Goal: Information Seeking & Learning: Learn about a topic

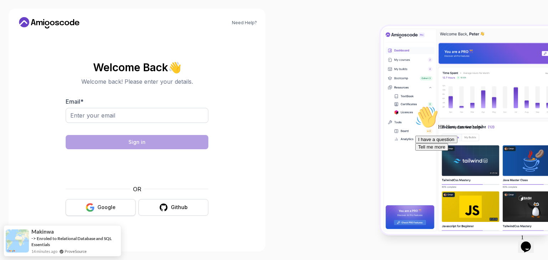
click at [101, 208] on div "Google" at bounding box center [106, 207] width 18 height 7
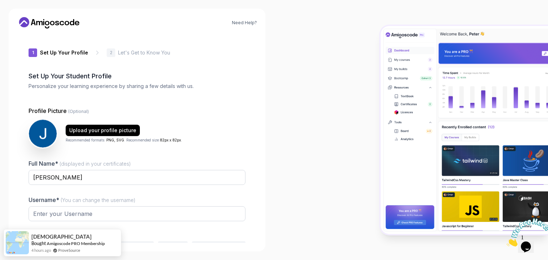
type input "boldsquirrel45fe2"
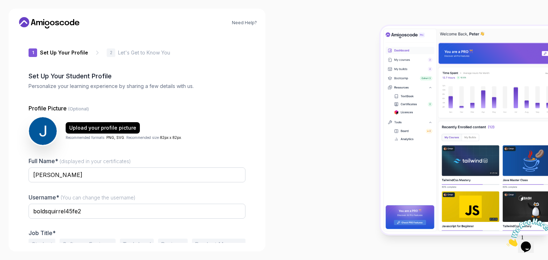
click at [39, 39] on div "1 Set Up Your Profile 1 Set Up Your Profile 2 Let's Get to Know You Set Up Your…" at bounding box center [137, 138] width 217 height 209
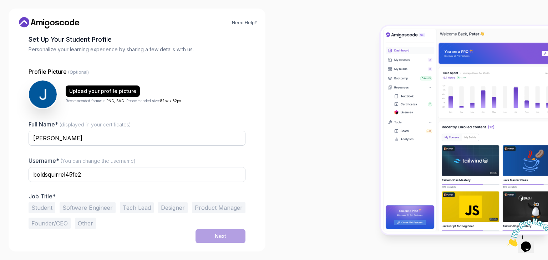
scroll to position [37, 0]
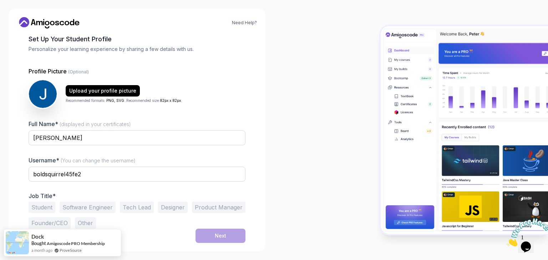
click at [84, 222] on button "Other" at bounding box center [85, 223] width 21 height 11
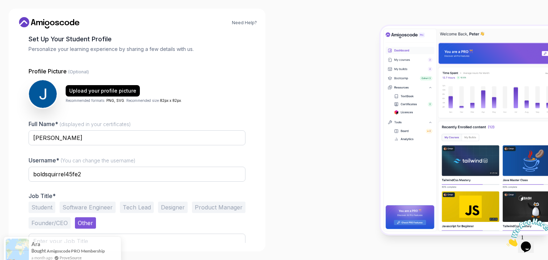
click at [275, 98] on div at bounding box center [411, 130] width 274 height 260
click at [5, 113] on div "Need Help? 1 Set Up Your Profile 1 Set Up Your Profile 2 Let's Get to Know You …" at bounding box center [137, 130] width 274 height 260
click at [294, 66] on div at bounding box center [411, 130] width 274 height 260
click at [532, 245] on img at bounding box center [529, 233] width 44 height 28
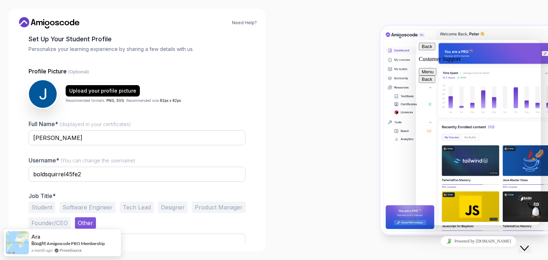
click at [309, 110] on div at bounding box center [411, 130] width 274 height 260
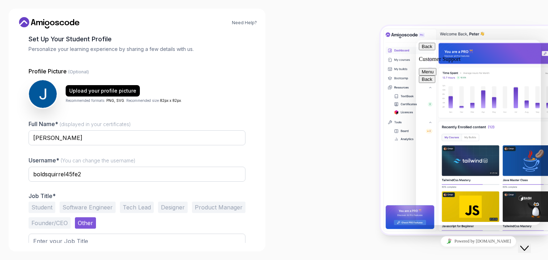
click at [12, 61] on div "Need Help? 1 Set Up Your Profile 1 Set Up Your Profile 2 Let's Get to Know You …" at bounding box center [137, 130] width 257 height 243
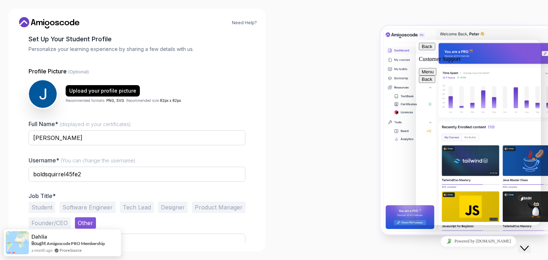
click at [277, 234] on div at bounding box center [411, 130] width 274 height 260
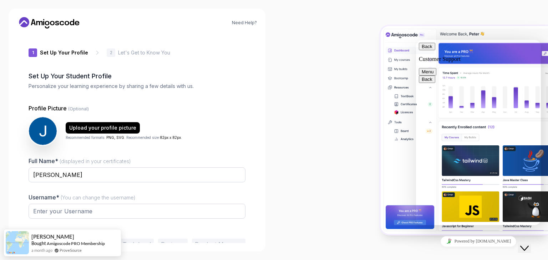
type input "wildotter40947"
click at [529, 245] on icon "Close Chat This icon closes the chat window." at bounding box center [524, 248] width 9 height 9
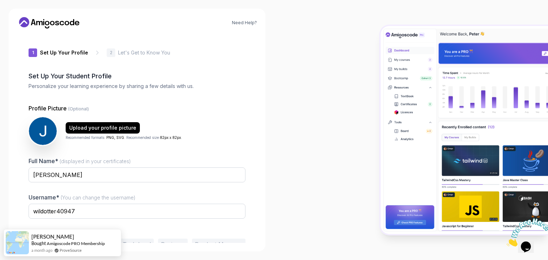
click at [94, 53] on icon at bounding box center [97, 52] width 7 height 7
click at [118, 53] on p "Let's Get to Know You" at bounding box center [144, 52] width 52 height 7
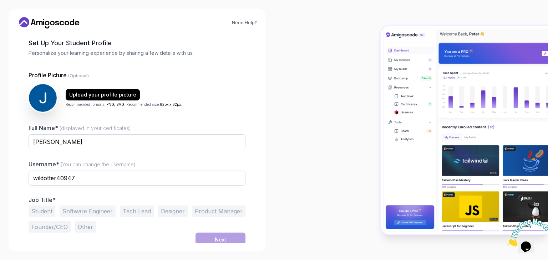
scroll to position [37, 0]
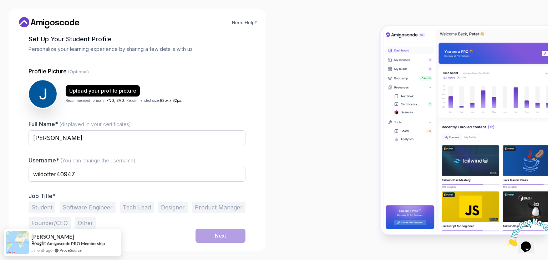
click at [86, 224] on button "Other" at bounding box center [85, 223] width 21 height 11
click at [265, 222] on div "Need Help? 1 Set Up Your Profile 1 Set Up Your Profile 2 Let's Get to Know You …" at bounding box center [137, 130] width 274 height 260
click at [162, 237] on input "text" at bounding box center [137, 241] width 217 height 15
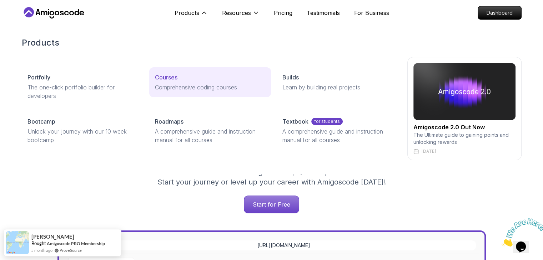
click at [171, 78] on p "Courses" at bounding box center [166, 77] width 22 height 9
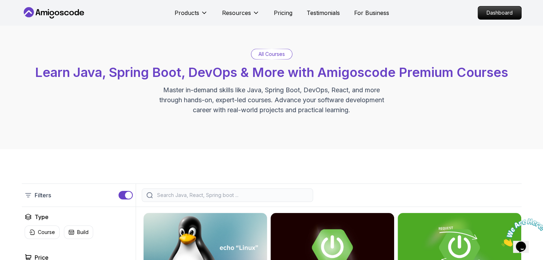
scroll to position [31, 0]
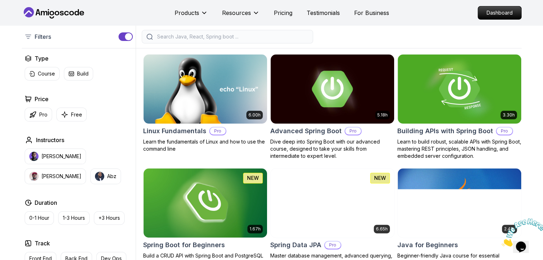
scroll to position [171, 0]
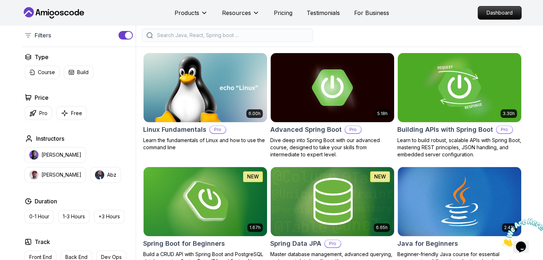
click at [457, 113] on img at bounding box center [458, 87] width 129 height 72
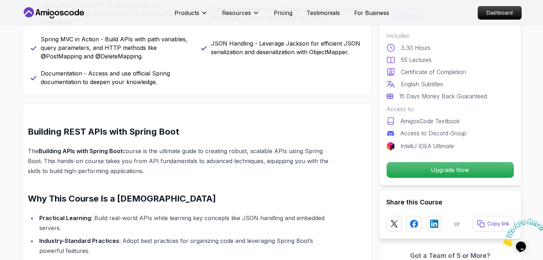
scroll to position [399, 0]
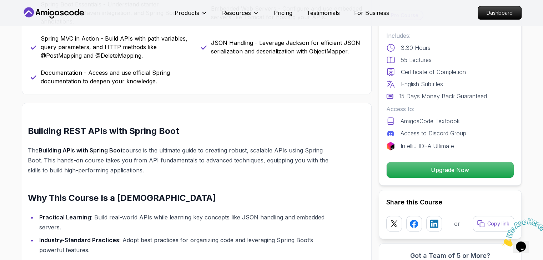
click at [501, 242] on icon "Close" at bounding box center [501, 245] width 0 height 6
click at [208, 86] on div "API Fundamentals - Master the foundations of building APIs, including REST prin…" at bounding box center [197, 26] width 332 height 120
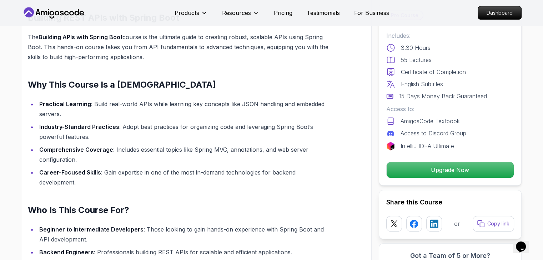
scroll to position [513, 0]
click at [210, 90] on h2 "Why This Course Is a Must" at bounding box center [180, 83] width 304 height 11
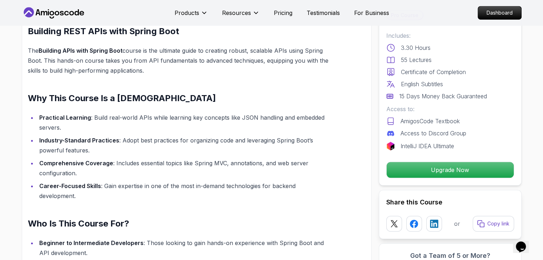
scroll to position [484, 0]
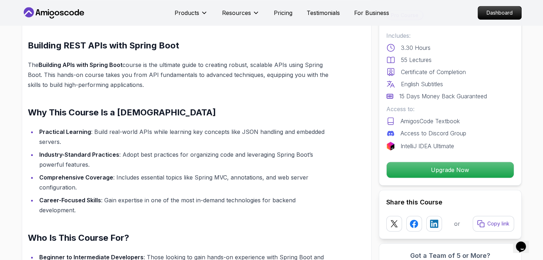
click at [205, 50] on h2 "Building REST APIs with Spring Boot" at bounding box center [180, 45] width 304 height 11
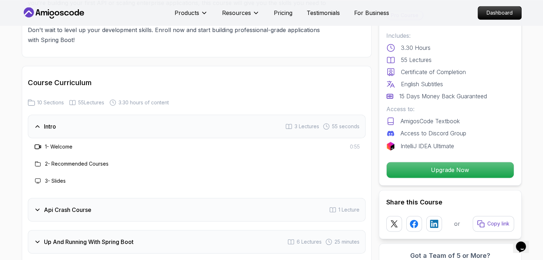
scroll to position [1098, 0]
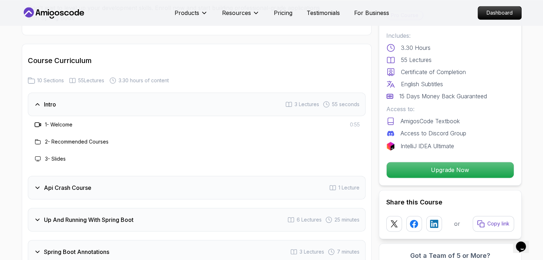
click at [198, 59] on div "Course Curriculum 10 Sections 55 Lectures 3.30 hours of content" at bounding box center [196, 70] width 337 height 29
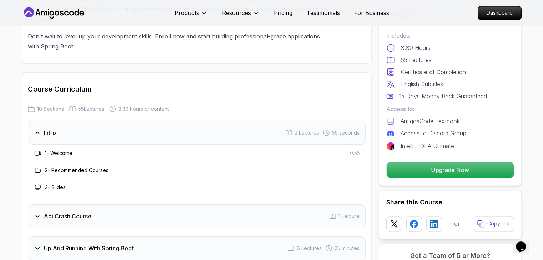
scroll to position [1055, 0]
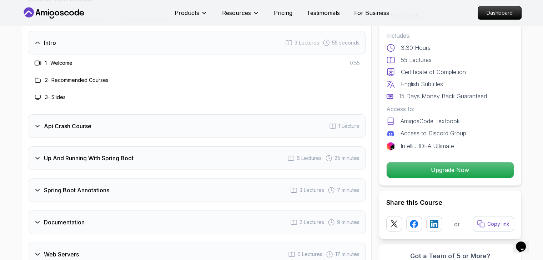
scroll to position [1169, 0]
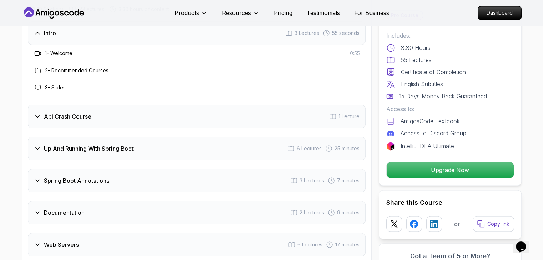
click at [84, 112] on div "Api Crash Course 1 Lecture" at bounding box center [196, 117] width 337 height 24
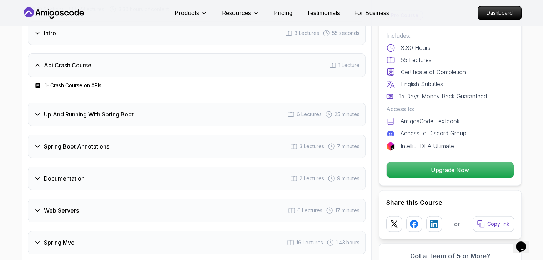
click at [118, 110] on h3 "Up And Running With Spring Boot" at bounding box center [89, 114] width 90 height 9
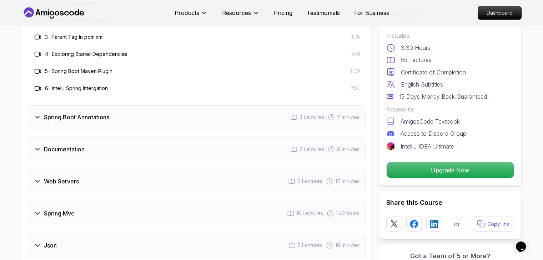
scroll to position [1298, 0]
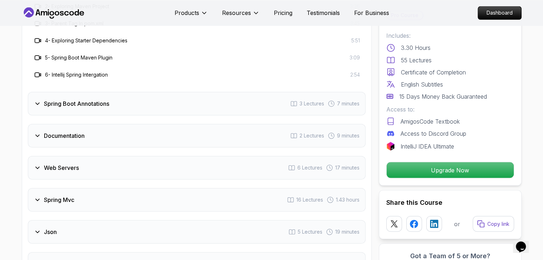
click at [38, 103] on icon at bounding box center [38, 104] width 4 height 2
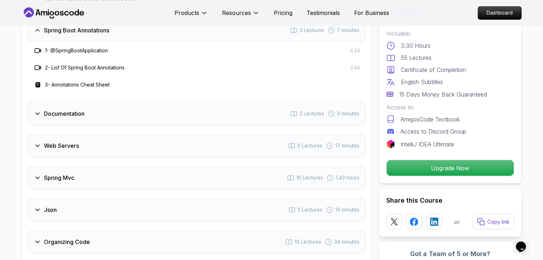
scroll to position [1269, 0]
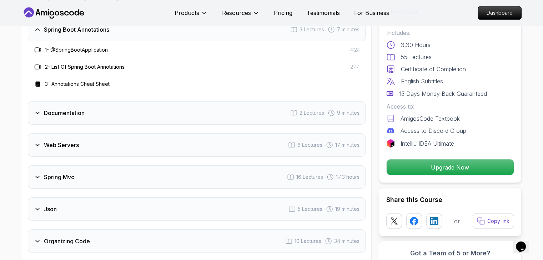
click at [36, 110] on icon at bounding box center [37, 113] width 7 height 7
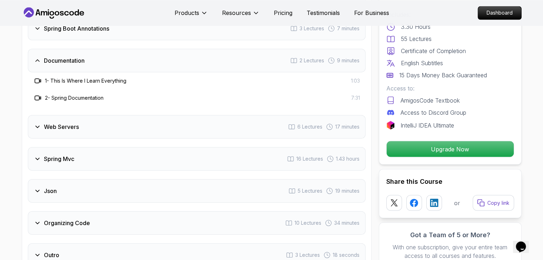
scroll to position [1284, 0]
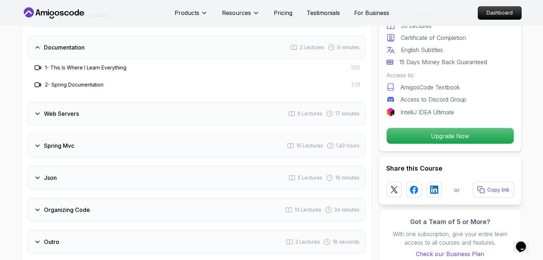
click at [34, 110] on icon at bounding box center [37, 113] width 7 height 7
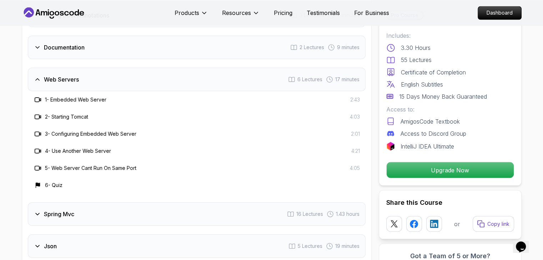
click at [226, 50] on div "Intro 3 Lectures 55 seconds Api Crash Course 1 Lecture Up And Running With Spri…" at bounding box center [196, 114] width 337 height 415
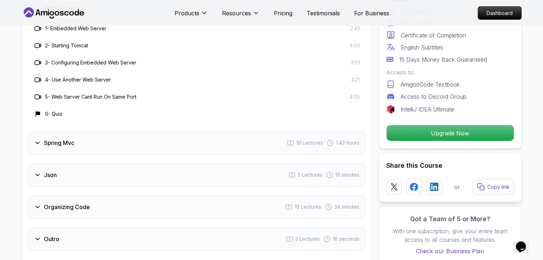
scroll to position [1369, 0]
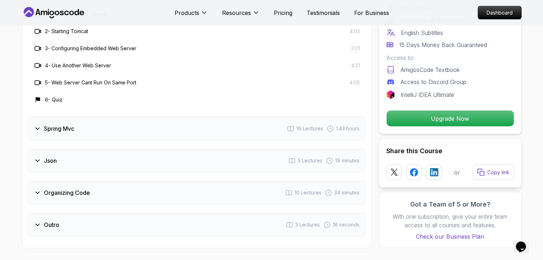
click at [37, 125] on icon at bounding box center [37, 128] width 7 height 7
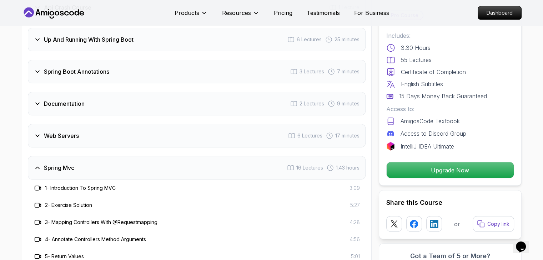
scroll to position [1226, 0]
click at [36, 101] on icon at bounding box center [37, 104] width 7 height 7
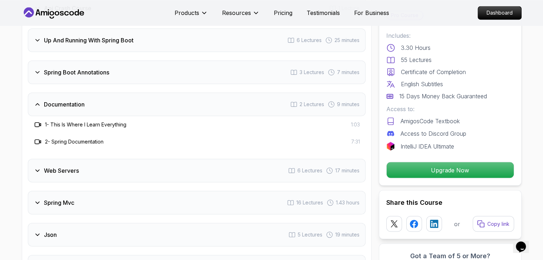
click at [36, 104] on icon at bounding box center [38, 105] width 4 height 2
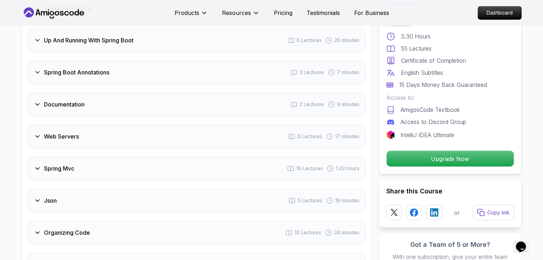
click at [36, 133] on icon at bounding box center [37, 136] width 7 height 7
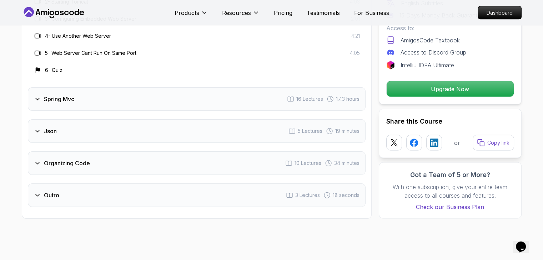
scroll to position [1412, 0]
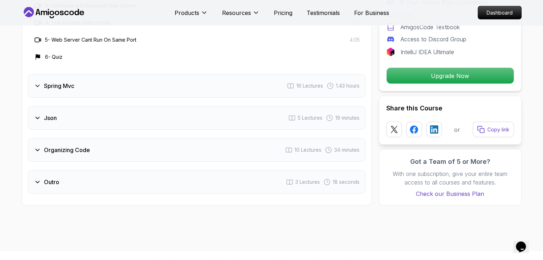
click at [38, 85] on icon at bounding box center [38, 86] width 4 height 2
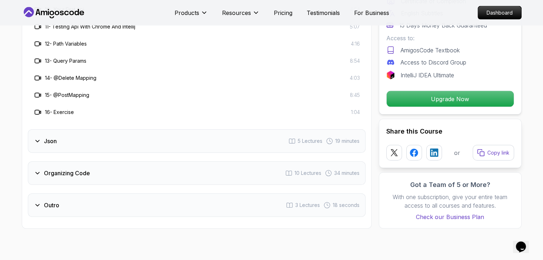
scroll to position [1583, 0]
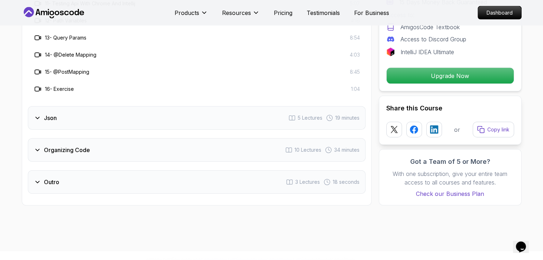
click at [36, 115] on icon at bounding box center [37, 118] width 7 height 7
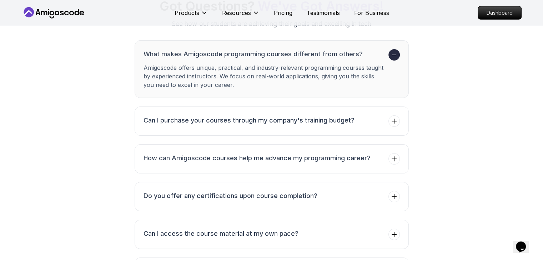
scroll to position [2382, 0]
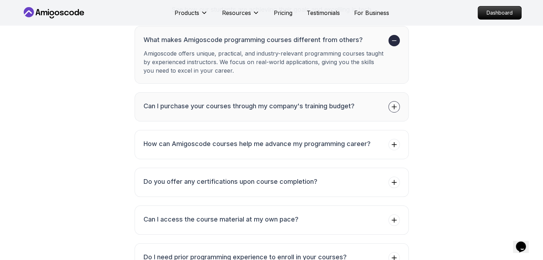
click at [397, 103] on icon at bounding box center [393, 106] width 7 height 7
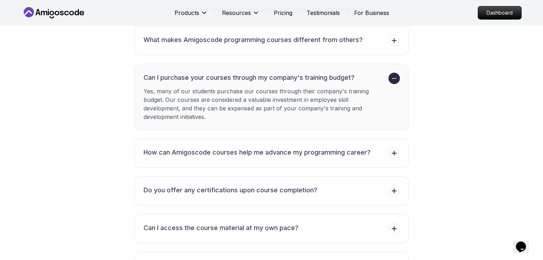
click at [394, 75] on icon at bounding box center [393, 78] width 7 height 7
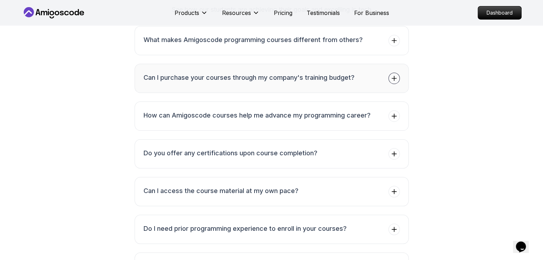
click at [123, 88] on div "FAQs Got Questions? We've Got Answers! See how our students are achieving their…" at bounding box center [271, 144] width 499 height 352
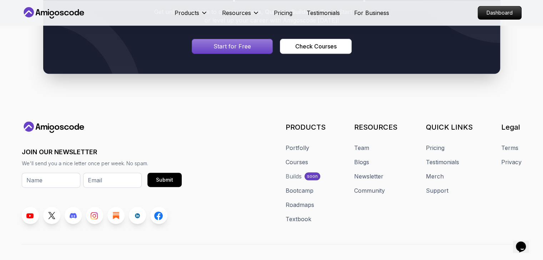
scroll to position [3033, 0]
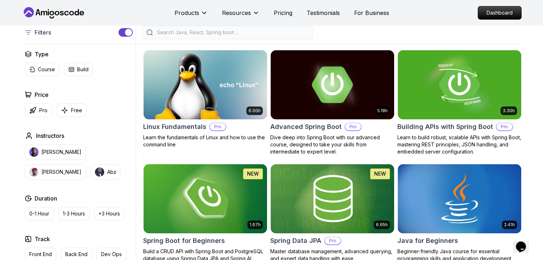
scroll to position [171, 0]
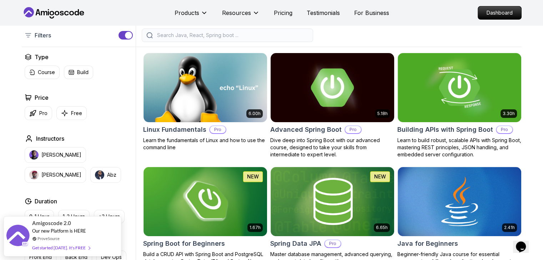
click at [327, 85] on img at bounding box center [331, 87] width 129 height 72
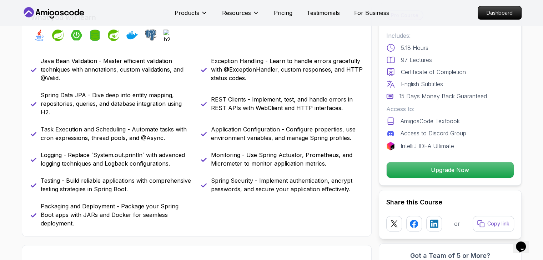
scroll to position [337, 0]
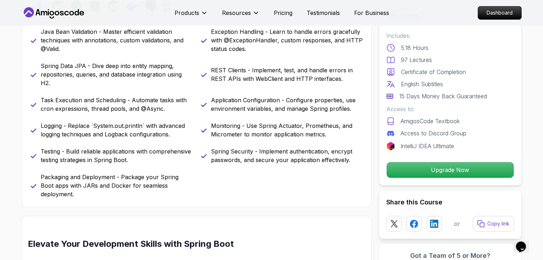
click at [195, 51] on div "Java Bean Validation - Master efficient validation techniques with annotations,…" at bounding box center [197, 112] width 332 height 171
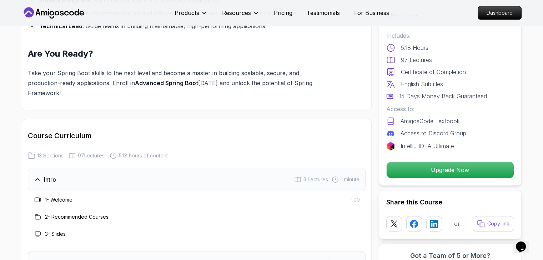
scroll to position [836, 0]
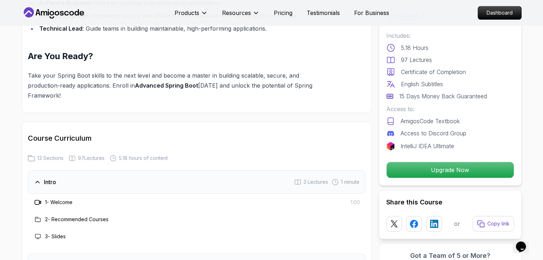
click at [444, 15] on nav "Products Resources Pricing Testimonials For Business Dashboard" at bounding box center [271, 13] width 499 height 26
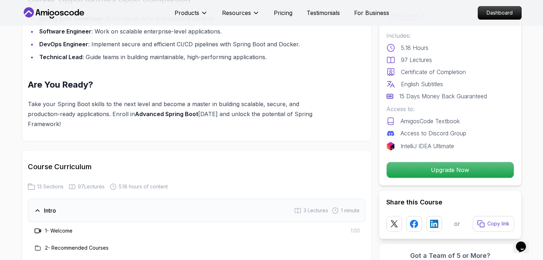
scroll to position [793, 0]
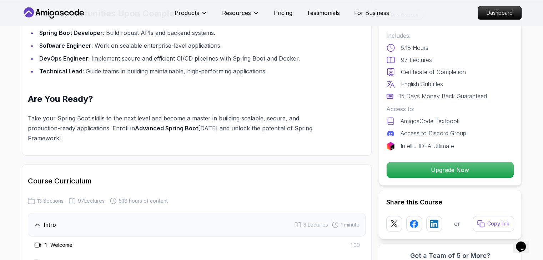
click at [217, 93] on h2 "Are You Ready?" at bounding box center [180, 98] width 304 height 11
click at [188, 93] on h2 "Are You Ready?" at bounding box center [180, 98] width 304 height 11
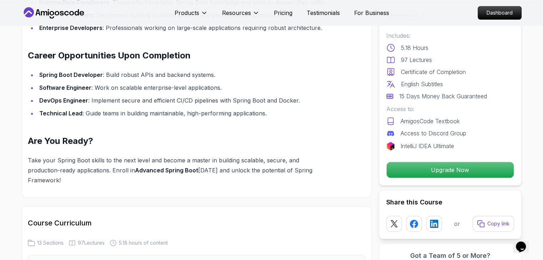
scroll to position [751, 0]
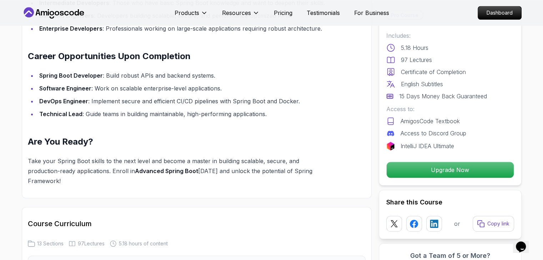
click at [180, 117] on div "Elevate Your Development Skills with Spring Boot The Advanced Spring Boot cours…" at bounding box center [180, 5] width 304 height 361
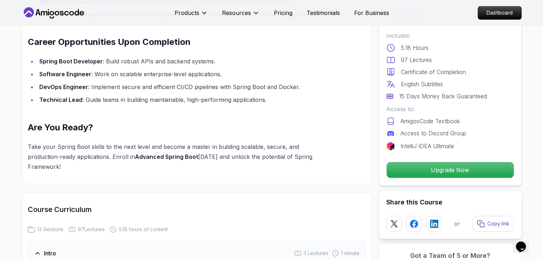
scroll to position [779, 0]
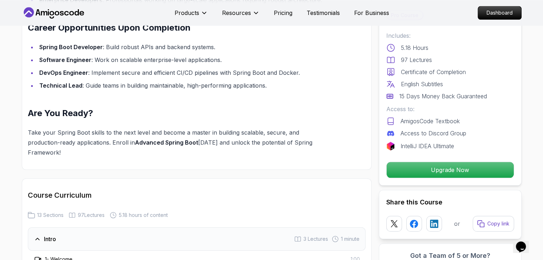
click at [190, 108] on h2 "Are You Ready?" at bounding box center [180, 113] width 304 height 11
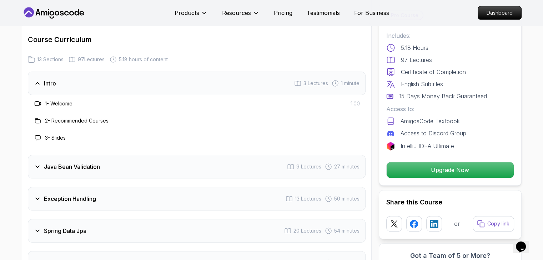
scroll to position [936, 0]
click at [36, 82] on icon at bounding box center [38, 83] width 4 height 2
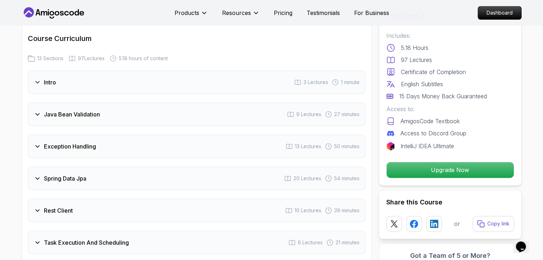
click at [36, 111] on icon at bounding box center [37, 114] width 7 height 7
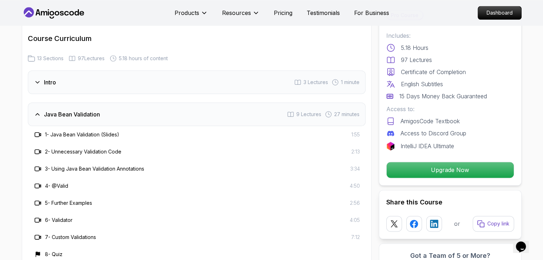
click at [202, 73] on div "Intro 3 Lectures 1 minute" at bounding box center [196, 83] width 337 height 24
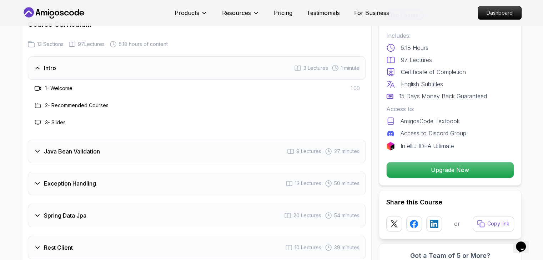
scroll to position [965, 0]
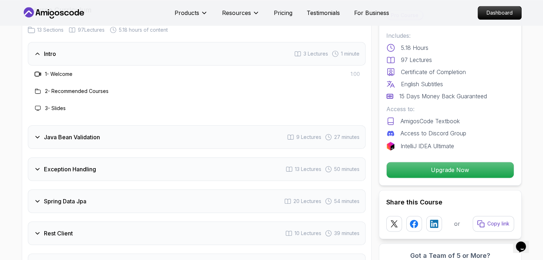
click at [37, 134] on icon at bounding box center [37, 137] width 7 height 7
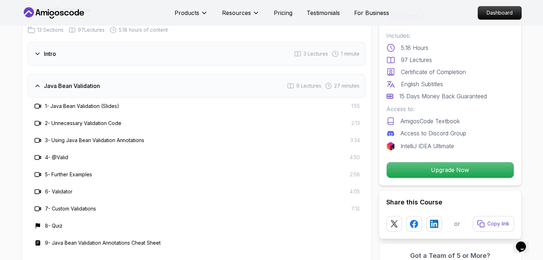
click at [224, 42] on div "Intro 3 Lectures 1 minute" at bounding box center [196, 54] width 337 height 24
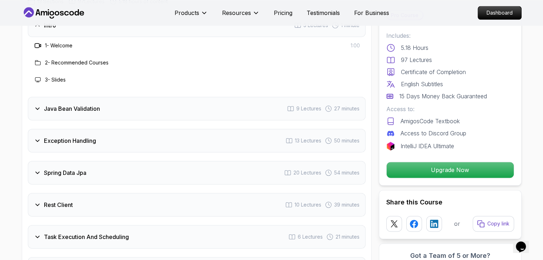
scroll to position [993, 0]
click at [220, 97] on div "Java Bean Validation 9 Lectures 27 minutes" at bounding box center [196, 109] width 337 height 24
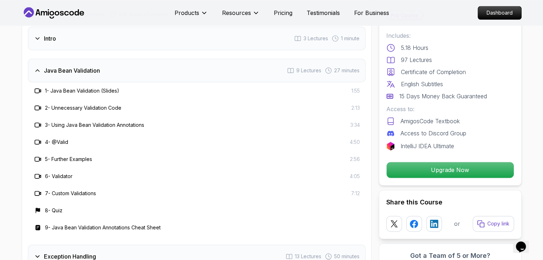
scroll to position [995, 0]
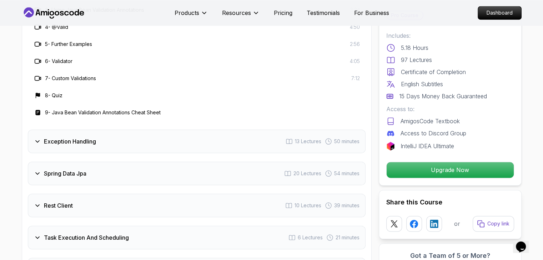
scroll to position [1081, 0]
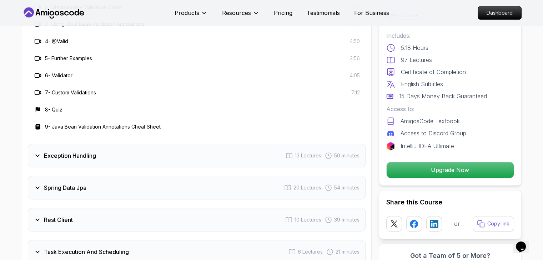
click at [37, 152] on icon at bounding box center [37, 155] width 7 height 7
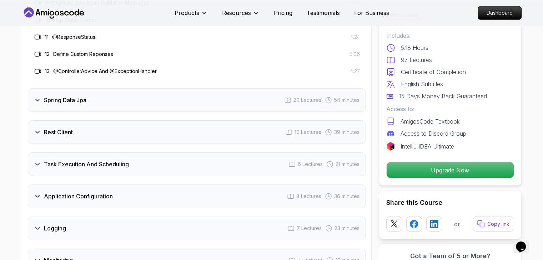
scroll to position [1238, 0]
click at [37, 96] on icon at bounding box center [37, 99] width 7 height 7
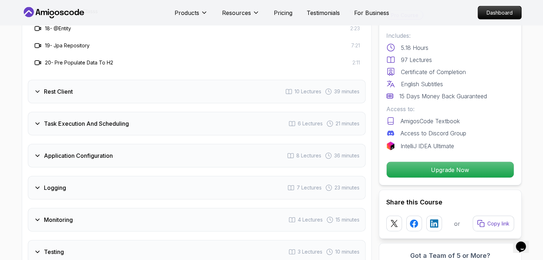
scroll to position [1409, 0]
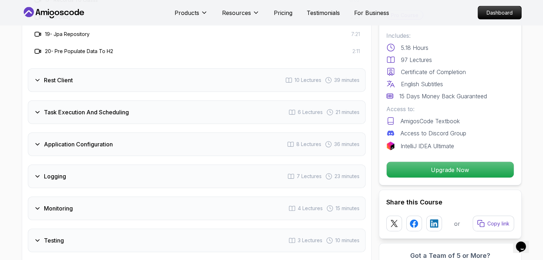
click at [37, 77] on icon at bounding box center [37, 80] width 7 height 7
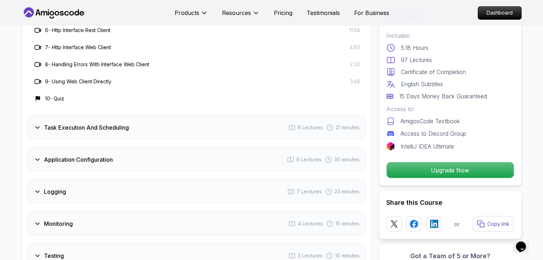
scroll to position [1224, 0]
click at [37, 123] on icon at bounding box center [37, 126] width 7 height 7
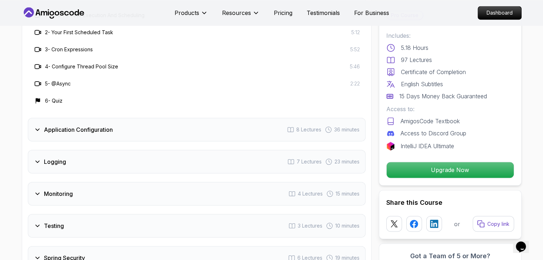
scroll to position [1195, 0]
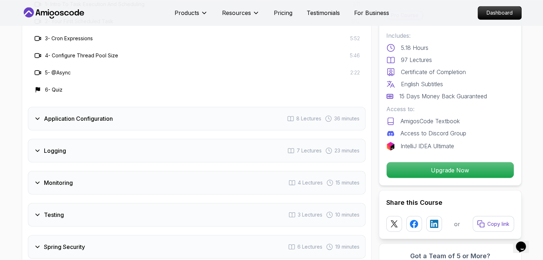
click at [36, 118] on icon at bounding box center [38, 119] width 4 height 2
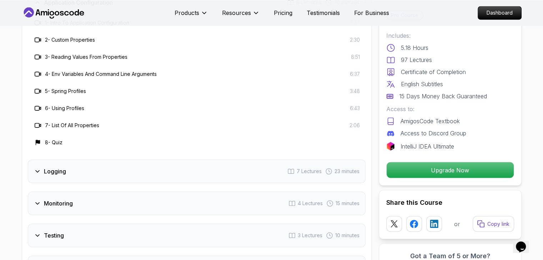
scroll to position [1209, 0]
click at [38, 167] on icon at bounding box center [37, 170] width 7 height 7
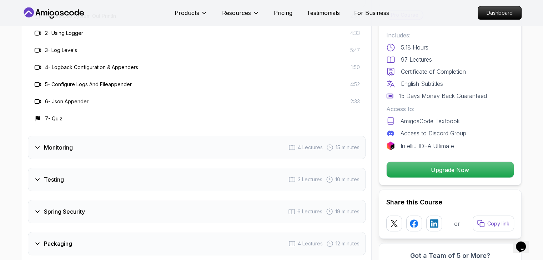
scroll to position [1266, 0]
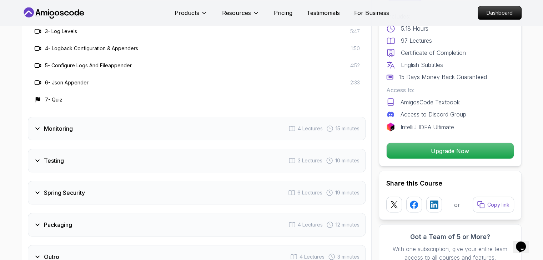
click at [36, 125] on icon at bounding box center [37, 128] width 7 height 7
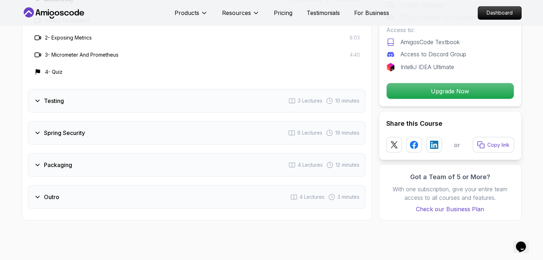
scroll to position [1281, 0]
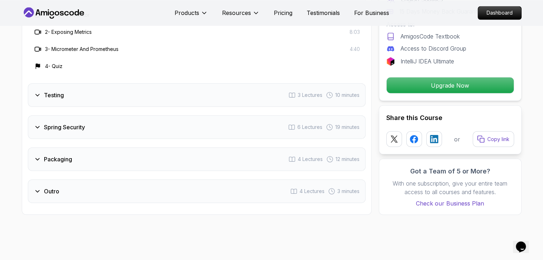
click at [57, 91] on h3 "Testing" at bounding box center [54, 95] width 20 height 9
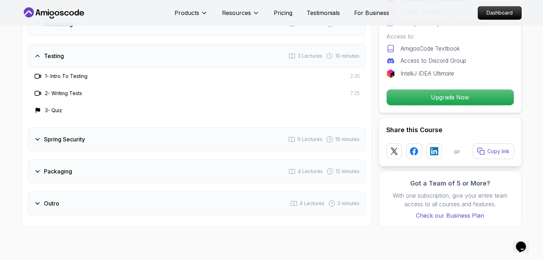
scroll to position [1252, 0]
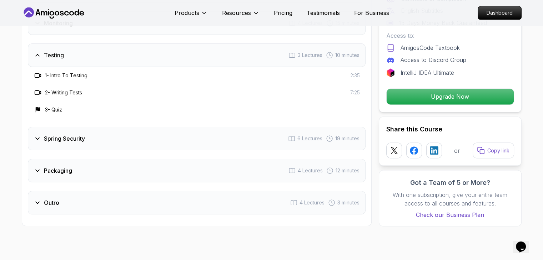
click at [78, 134] on h3 "Spring Security" at bounding box center [64, 138] width 41 height 9
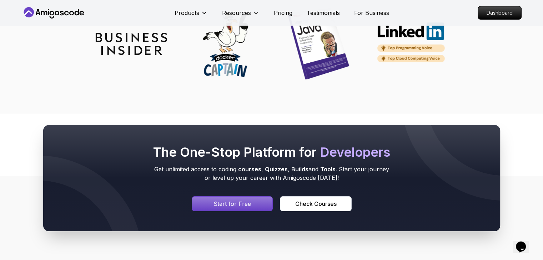
scroll to position [2983, 0]
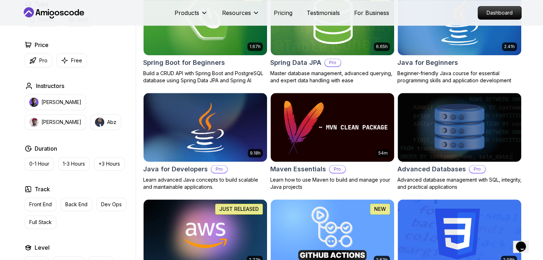
scroll to position [402, 0]
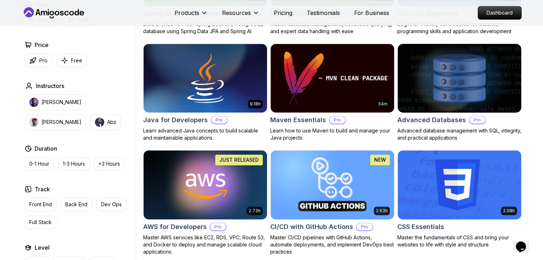
click at [451, 66] on img at bounding box center [458, 78] width 129 height 72
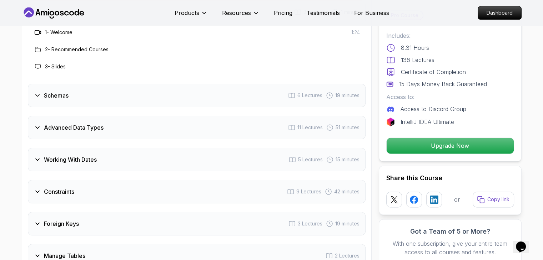
scroll to position [1066, 0]
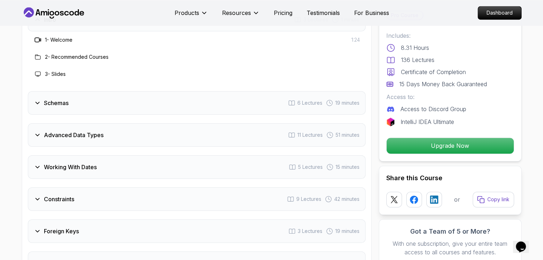
click at [40, 106] on div "Schemas" at bounding box center [51, 103] width 35 height 9
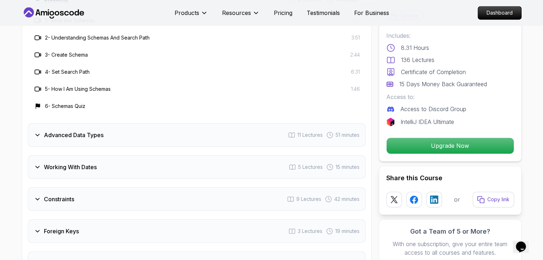
scroll to position [1123, 0]
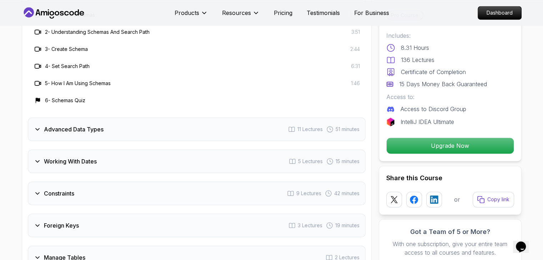
click at [36, 130] on icon at bounding box center [37, 129] width 7 height 7
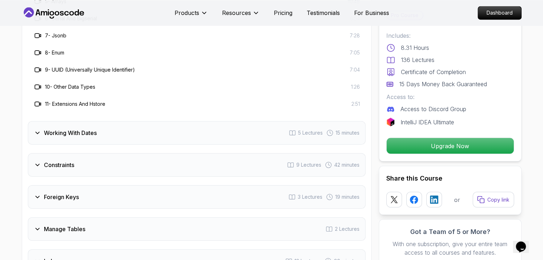
scroll to position [1251, 0]
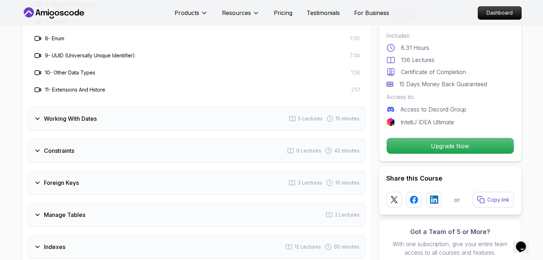
click at [37, 115] on icon at bounding box center [37, 118] width 7 height 7
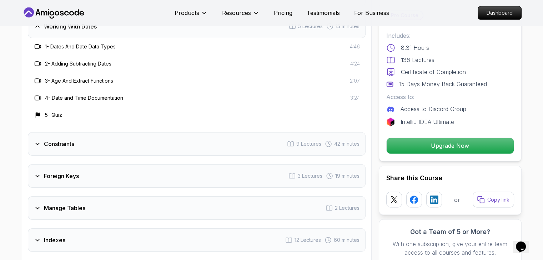
scroll to position [1180, 0]
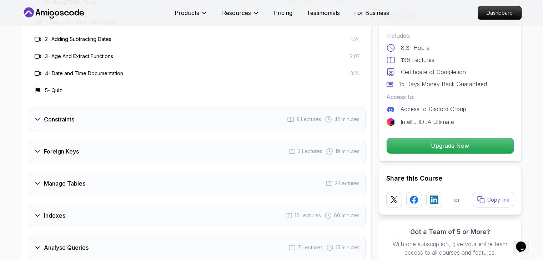
click at [55, 119] on h3 "Constraints" at bounding box center [59, 119] width 30 height 9
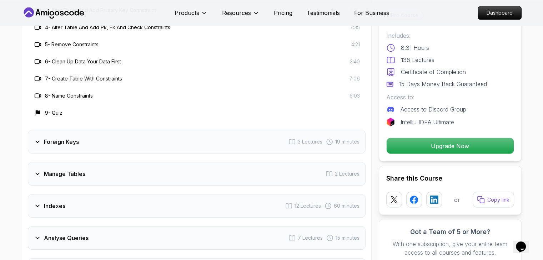
scroll to position [1280, 0]
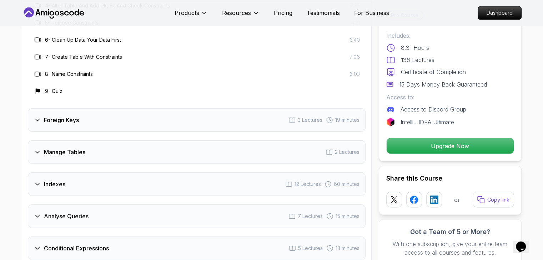
click at [66, 117] on h3 "Foreign Keys" at bounding box center [61, 120] width 35 height 9
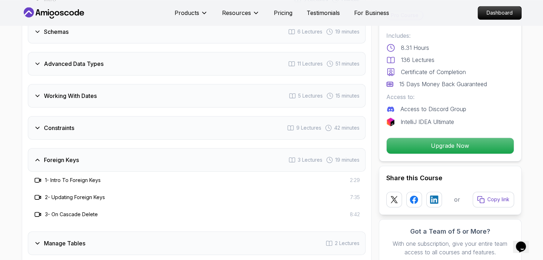
scroll to position [1080, 0]
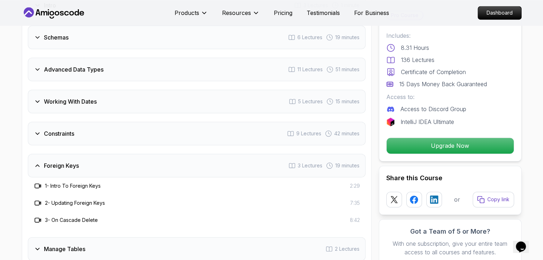
click at [76, 132] on div "Constraints 9 Lectures 42 minutes" at bounding box center [196, 134] width 337 height 24
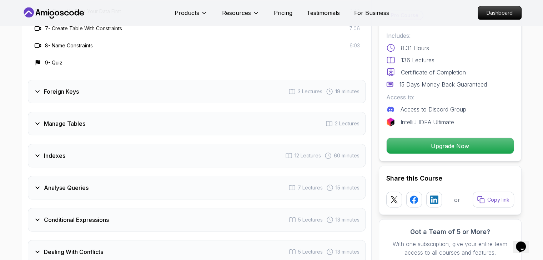
scroll to position [1323, 0]
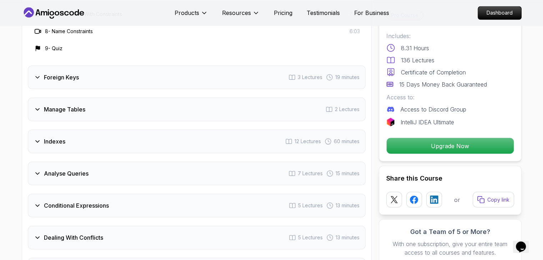
click at [73, 113] on div "Manage Tables 2 Lectures" at bounding box center [196, 110] width 337 height 24
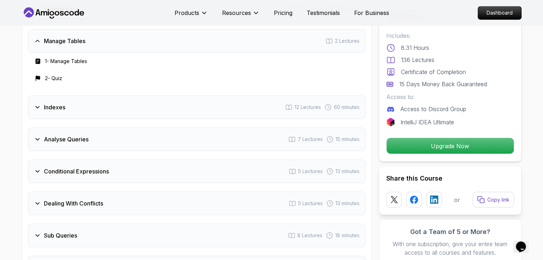
scroll to position [1223, 0]
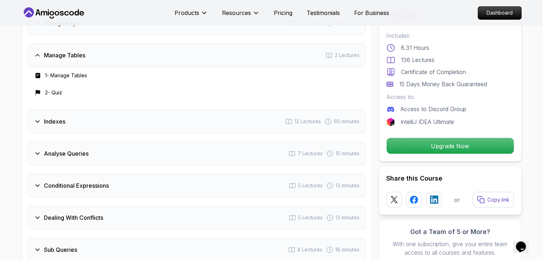
click at [61, 121] on h3 "Indexes" at bounding box center [54, 121] width 21 height 9
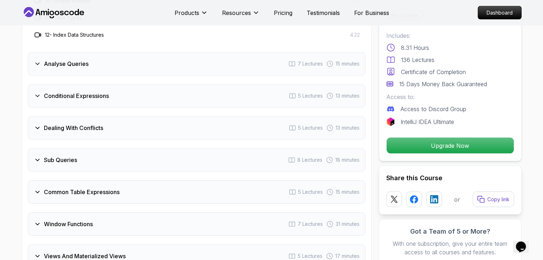
scroll to position [1488, 0]
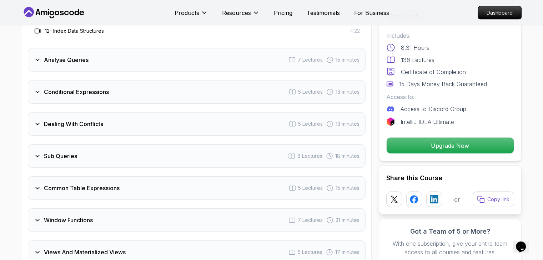
click at [36, 56] on icon at bounding box center [37, 59] width 7 height 7
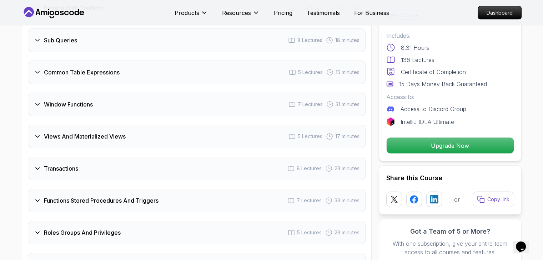
scroll to position [1566, 0]
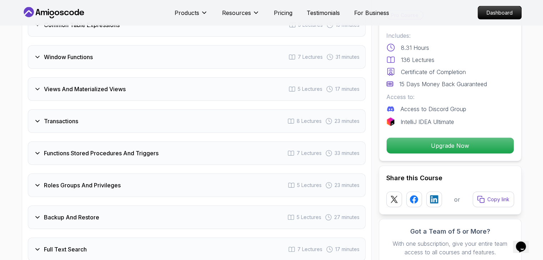
click at [37, 121] on icon at bounding box center [38, 122] width 4 height 2
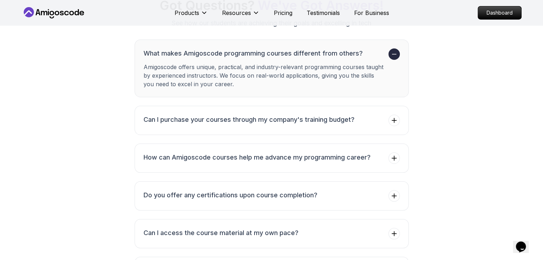
scroll to position [2527, 0]
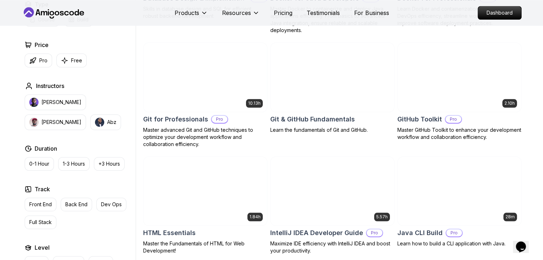
scroll to position [766, 0]
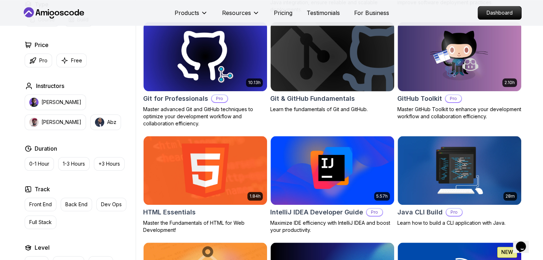
click at [336, 61] on img at bounding box center [331, 56] width 129 height 72
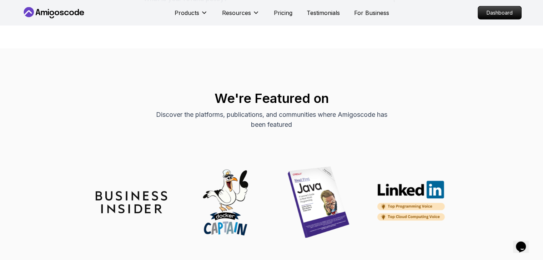
scroll to position [1731, 0]
